Goal: Learn about a topic: Learn about a topic

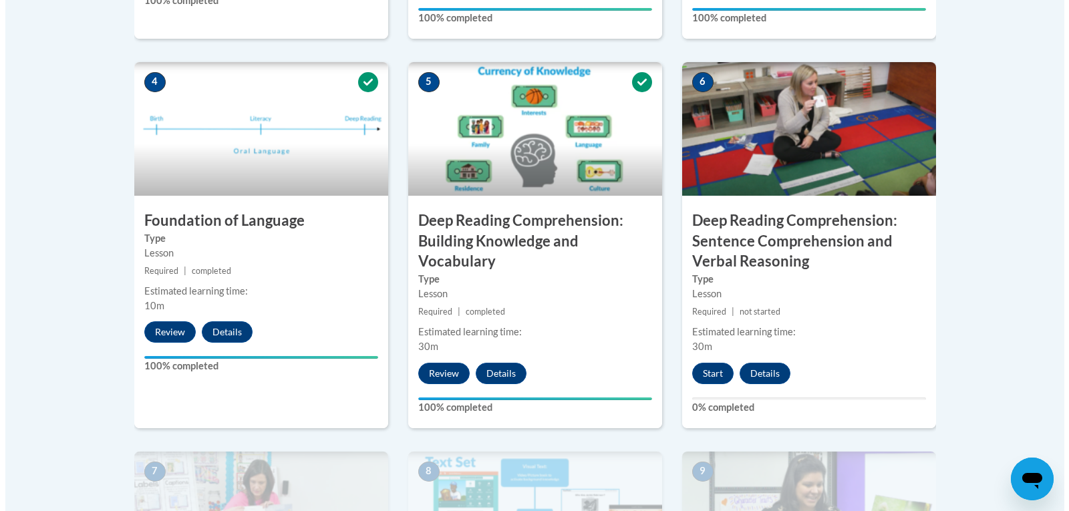
scroll to position [935, 0]
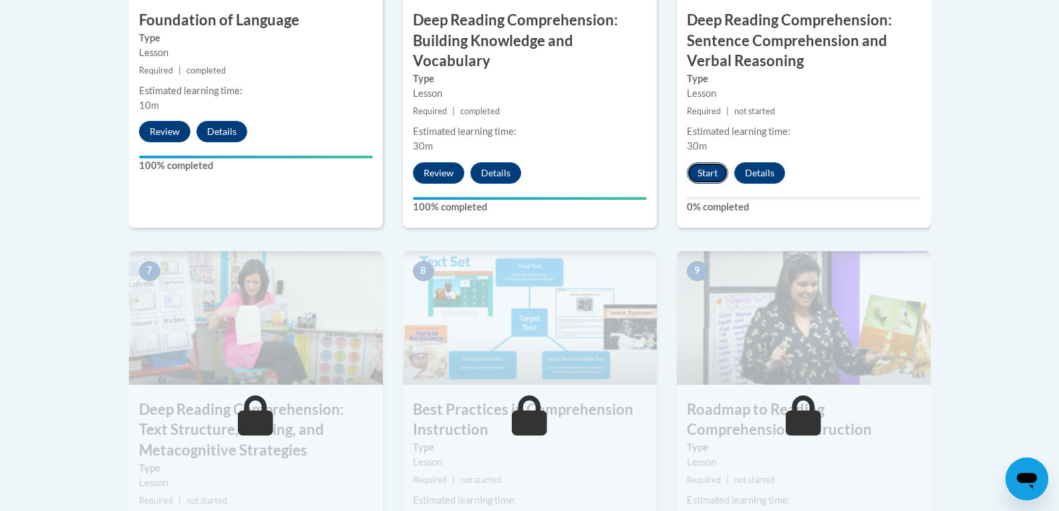
click at [713, 167] on button "Start" at bounding box center [707, 172] width 41 height 21
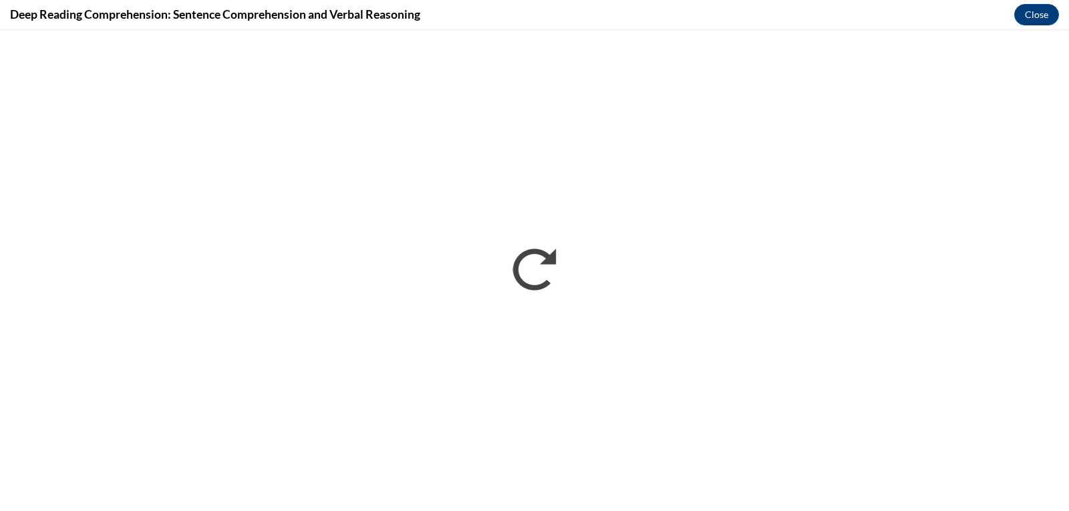
scroll to position [0, 0]
